Goal: Task Accomplishment & Management: Manage account settings

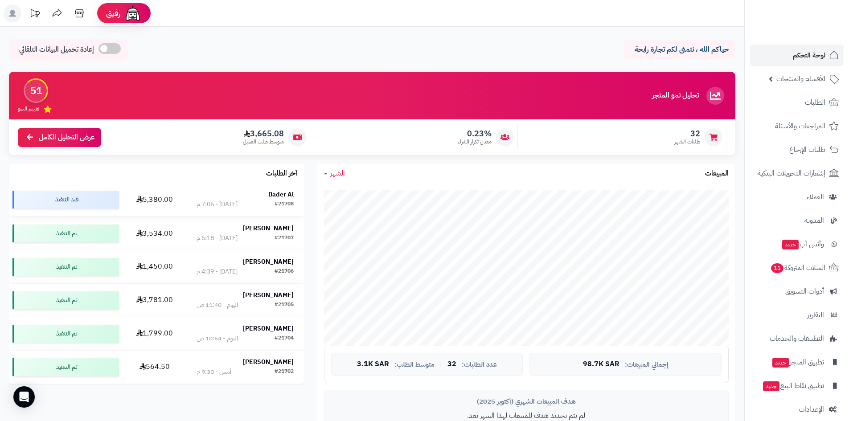
click at [263, 190] on div "Bader Al" at bounding box center [245, 194] width 97 height 9
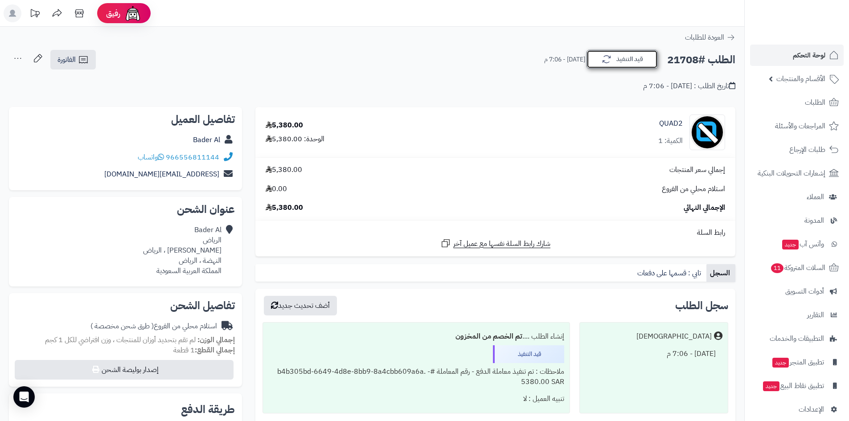
click at [610, 63] on icon "button" at bounding box center [606, 59] width 11 height 11
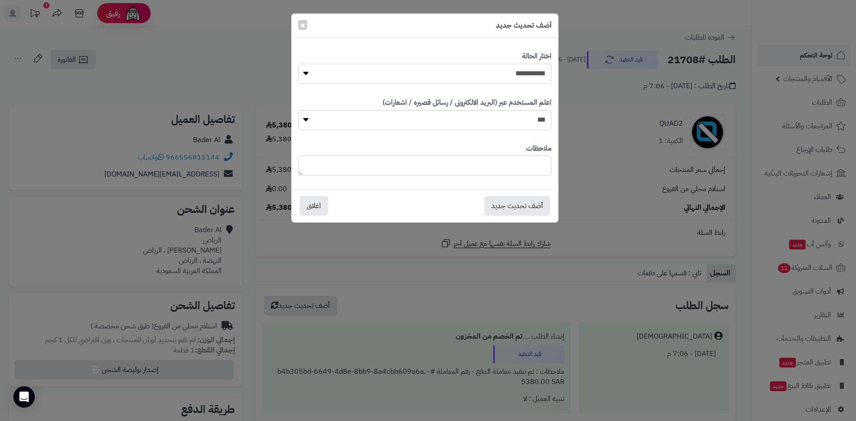
click at [505, 80] on select "**********" at bounding box center [424, 74] width 253 height 20
select select "*"
click at [298, 64] on select "**********" at bounding box center [424, 74] width 253 height 20
click at [524, 198] on button "أضف تحديث جديد" at bounding box center [517, 206] width 66 height 20
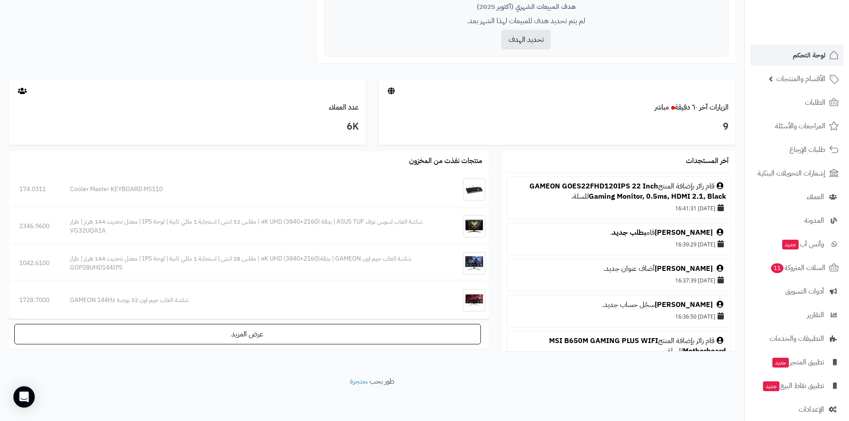
scroll to position [223, 0]
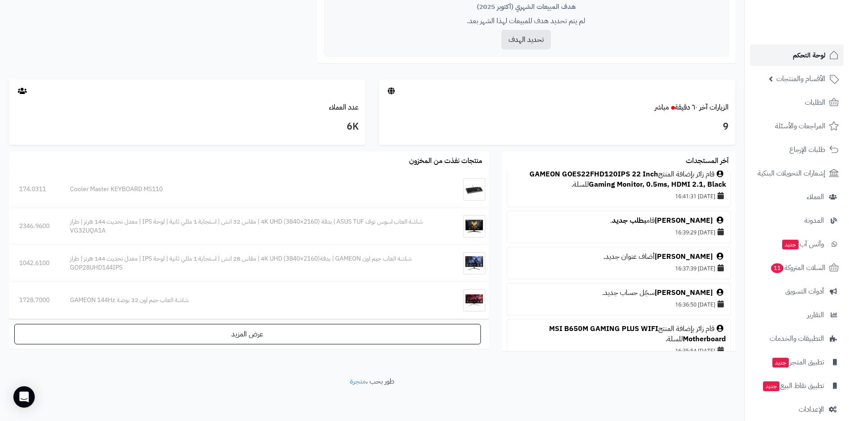
click at [796, 59] on span "لوحة التحكم" at bounding box center [809, 55] width 33 height 12
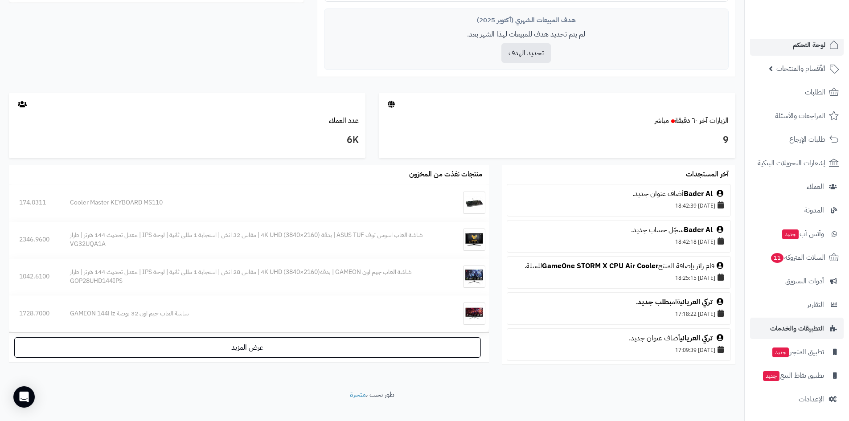
scroll to position [395, 0]
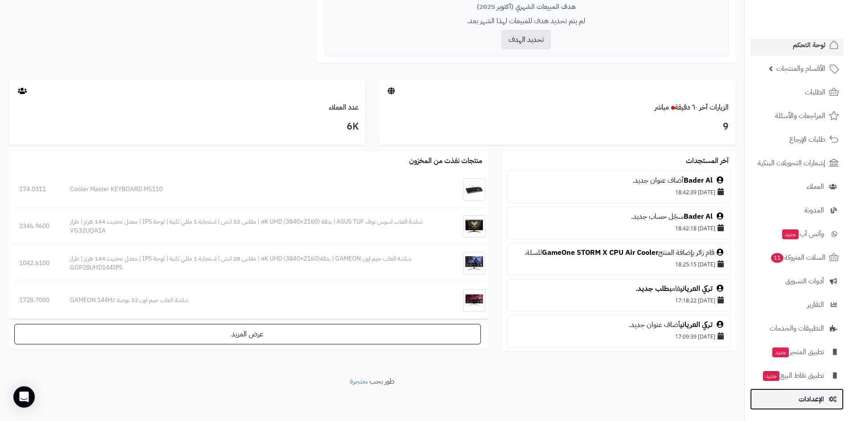
click at [802, 394] on span "الإعدادات" at bounding box center [811, 399] width 25 height 12
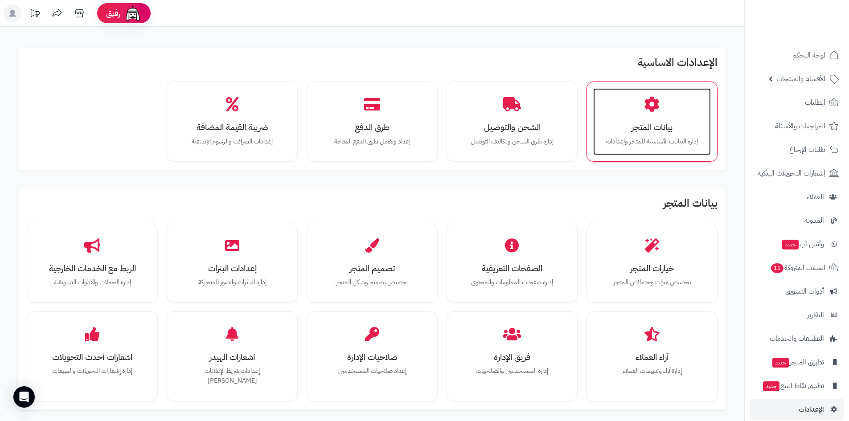
click at [650, 120] on div "بيانات المتجر إدارة البيانات الأساسية للمتجر وإعداداته" at bounding box center [652, 121] width 118 height 67
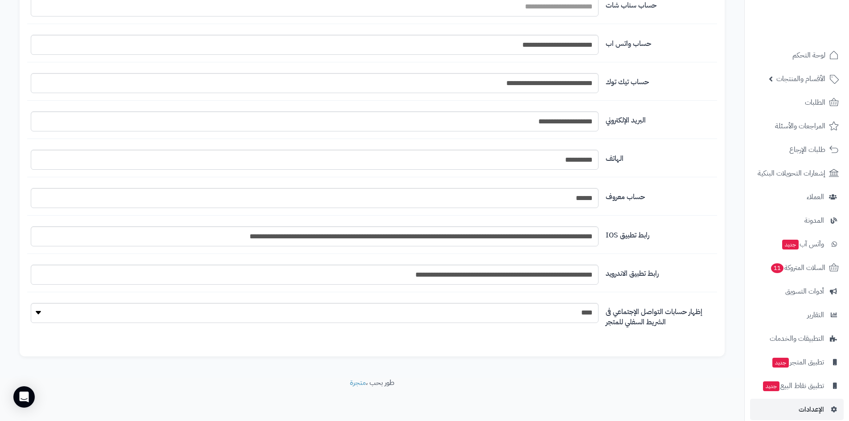
scroll to position [956, 0]
